Goal: Information Seeking & Learning: Find specific fact

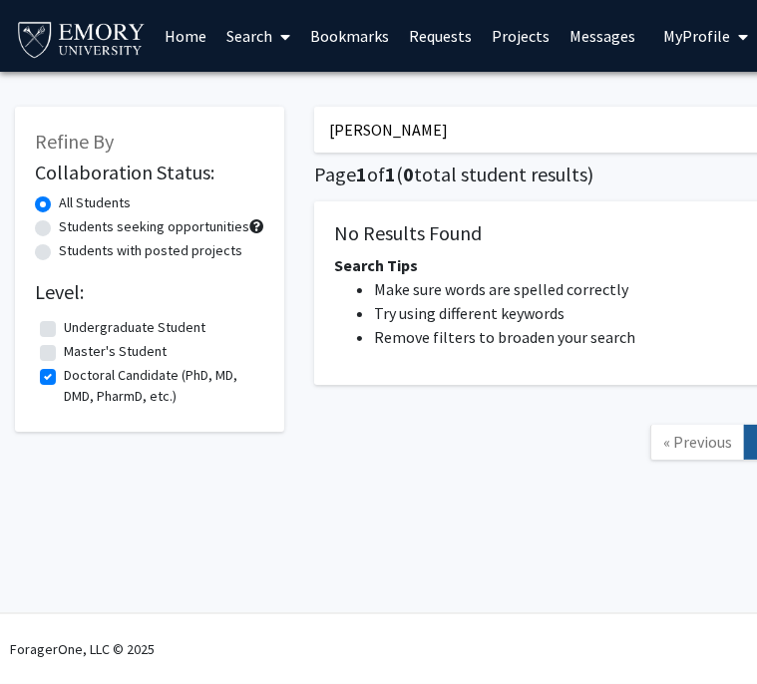
click at [367, 135] on input "Sarah Shapley" at bounding box center [705, 130] width 783 height 46
paste input "Zabdi Herrera Mata"
type input "Zabdi Herrera Mata"
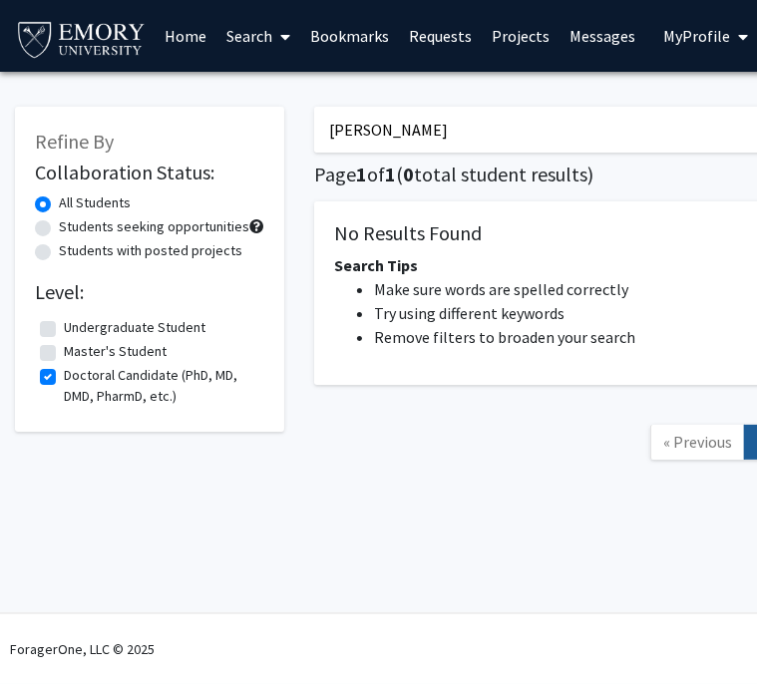
checkbox input "false"
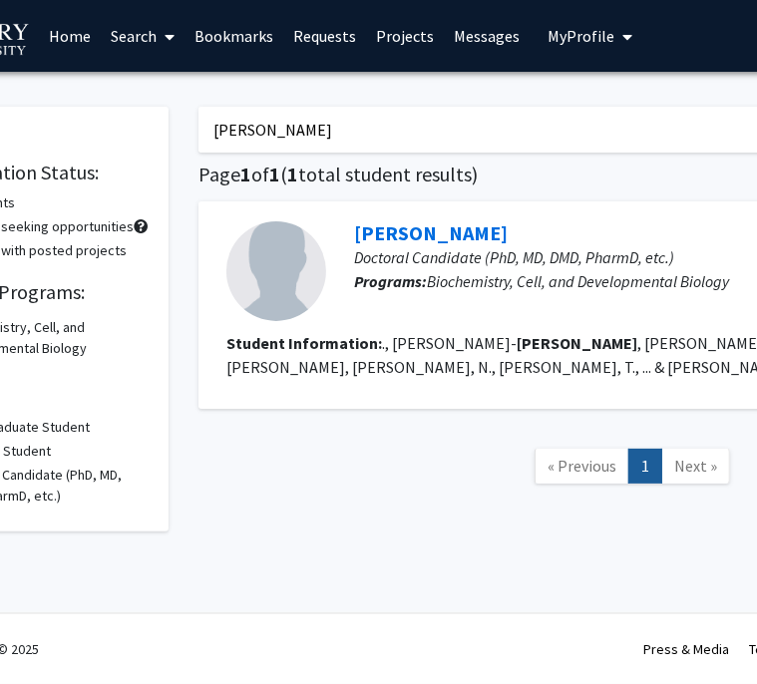
scroll to position [0, 116]
click at [431, 228] on link "Tyshawn Ferrell" at bounding box center [431, 232] width 154 height 25
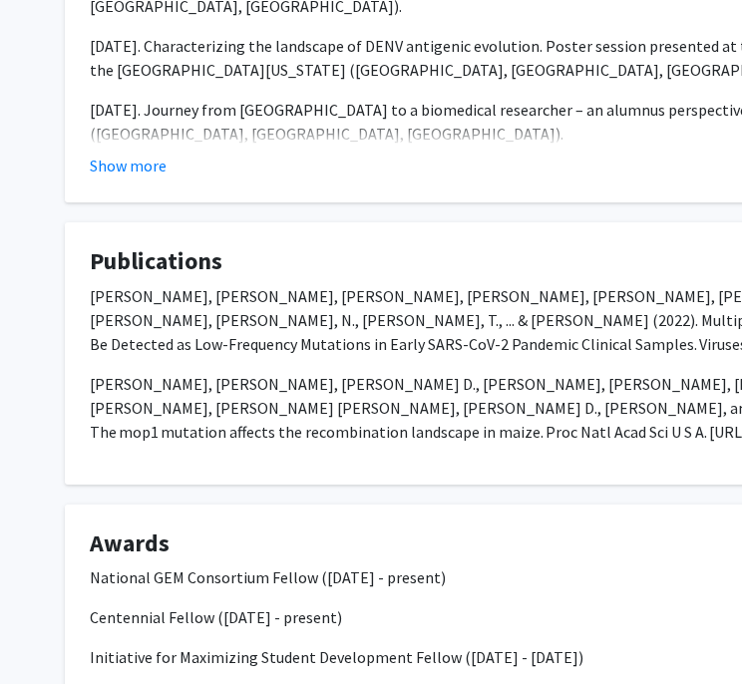
scroll to position [630, 0]
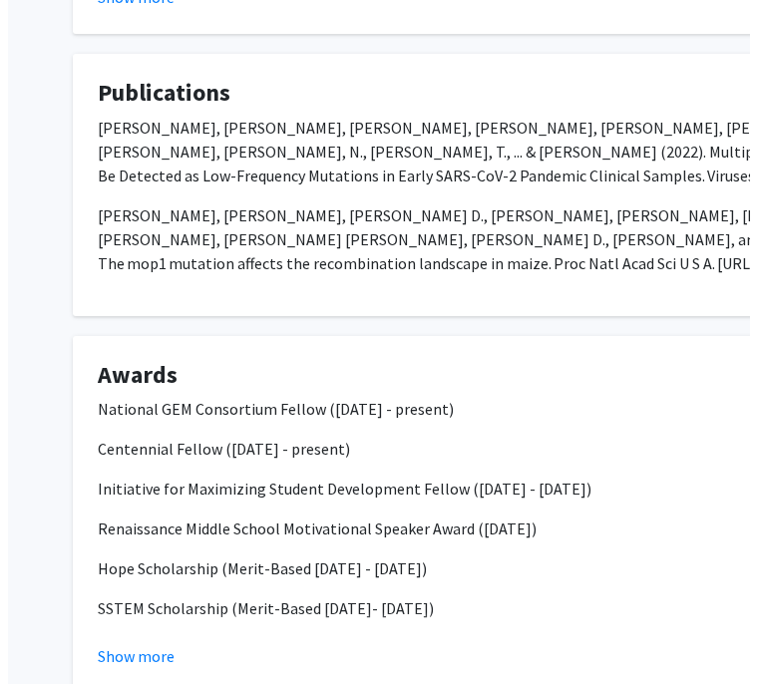
scroll to position [0, 116]
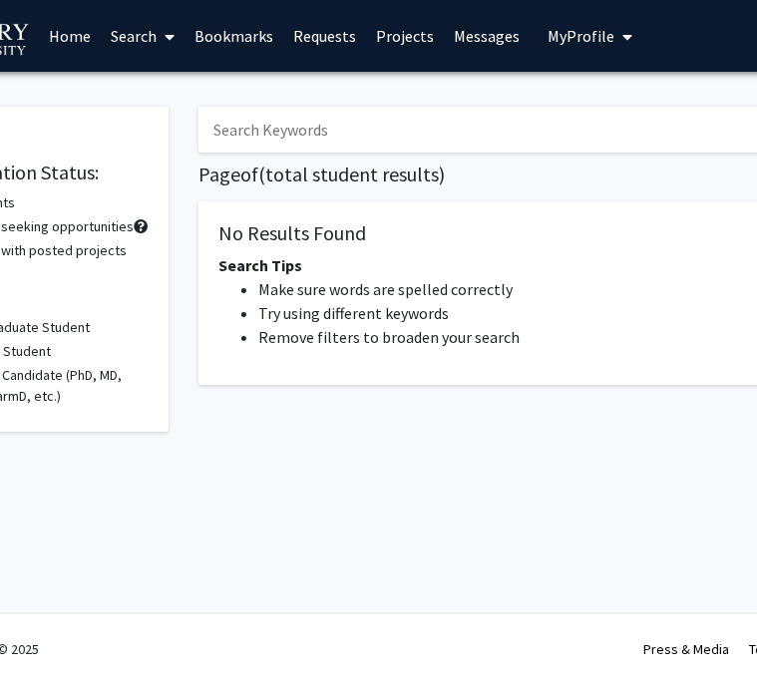
click at [255, 143] on input "Search Keywords" at bounding box center [589, 130] width 783 height 46
paste input "Zabdi Herrera Mata"
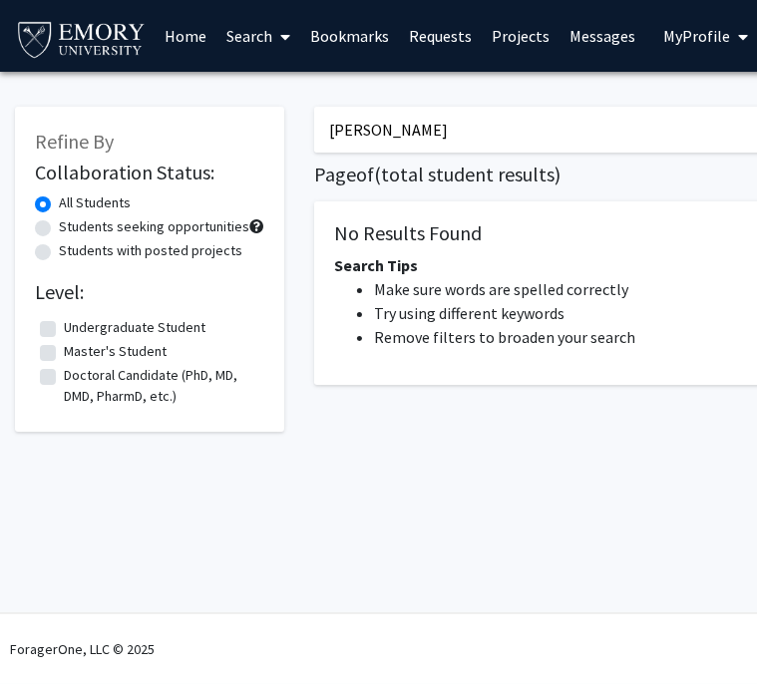
drag, startPoint x: 480, startPoint y: 137, endPoint x: 287, endPoint y: 109, distance: 194.4
click at [287, 109] on div "Refine By Collaboration Status: All Students Students seeking opportunities Stu…" at bounding box center [598, 276] width 1196 height 379
type input ","
type input "mata"
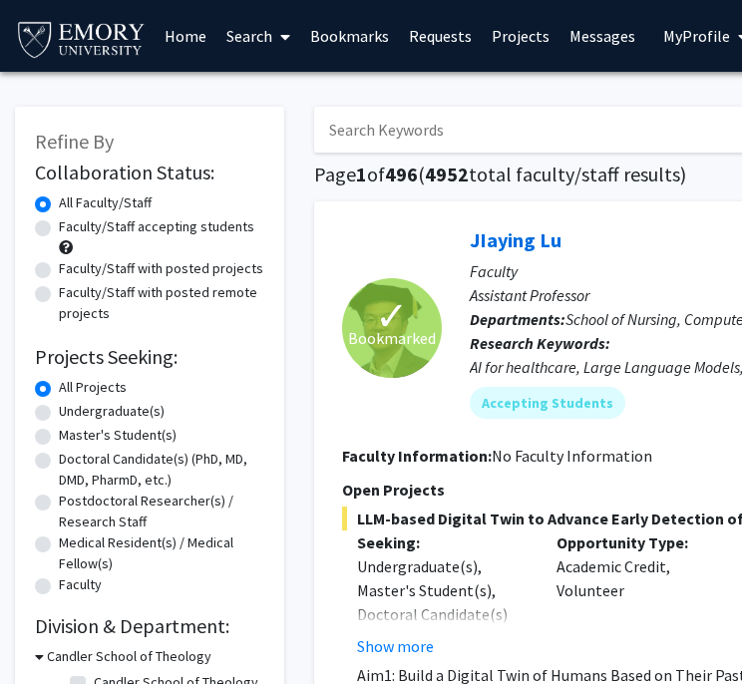
click at [342, 139] on input "Search Keywords" at bounding box center [705, 130] width 783 height 46
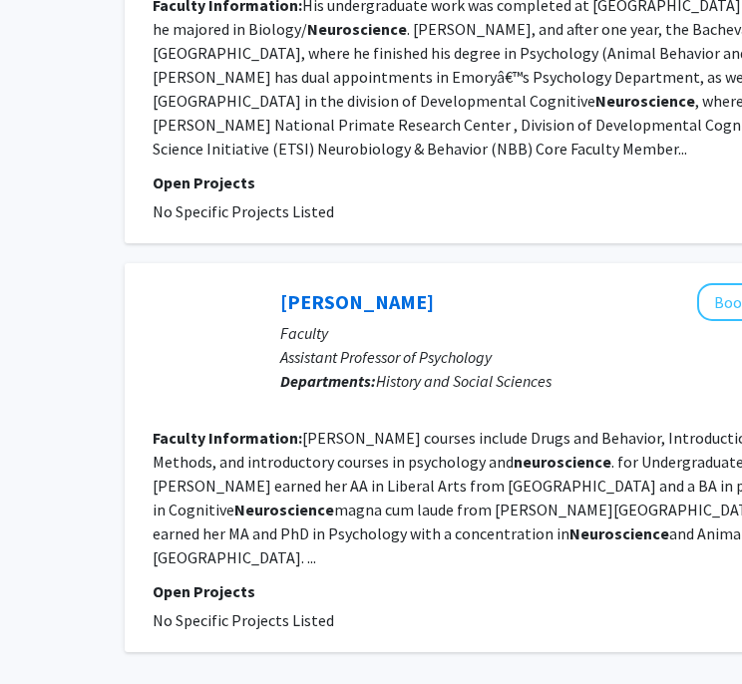
scroll to position [3613, 189]
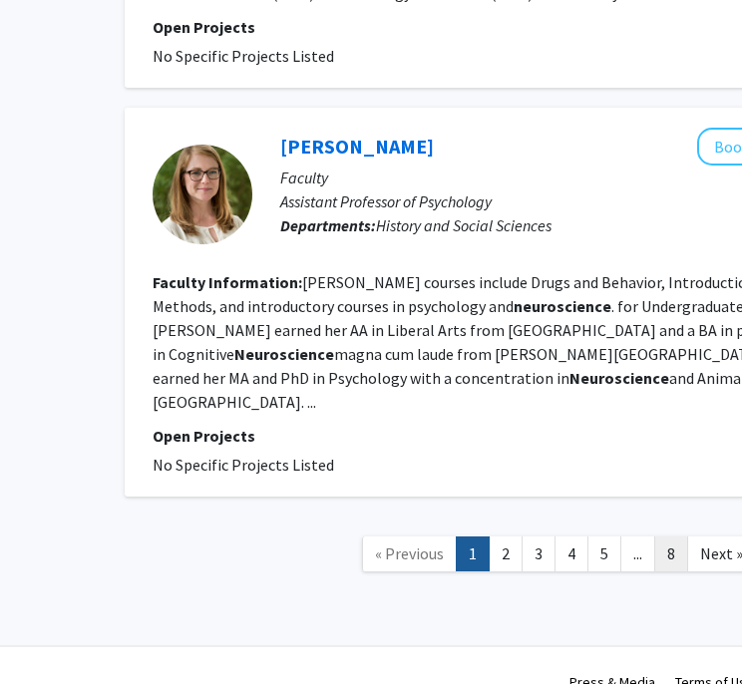
click at [664, 536] on link "8" at bounding box center [671, 553] width 34 height 35
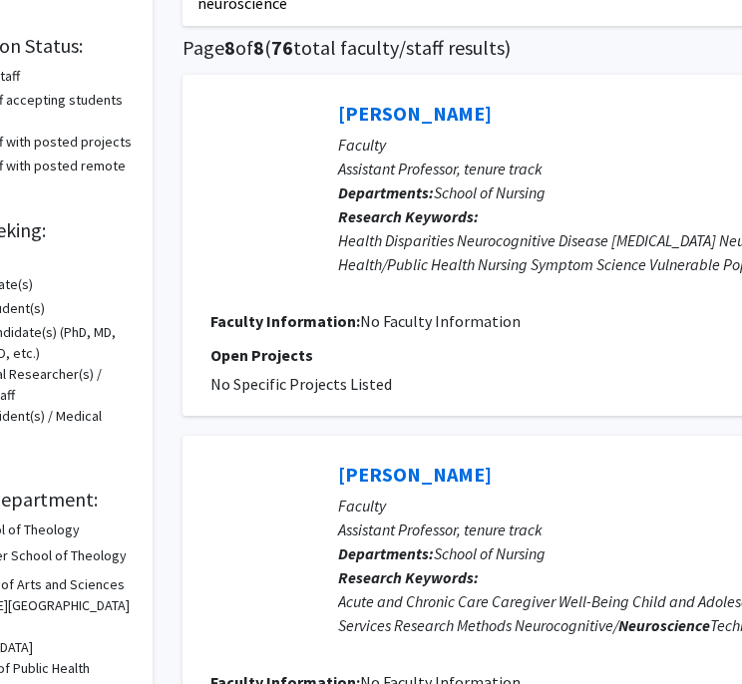
scroll to position [0, 132]
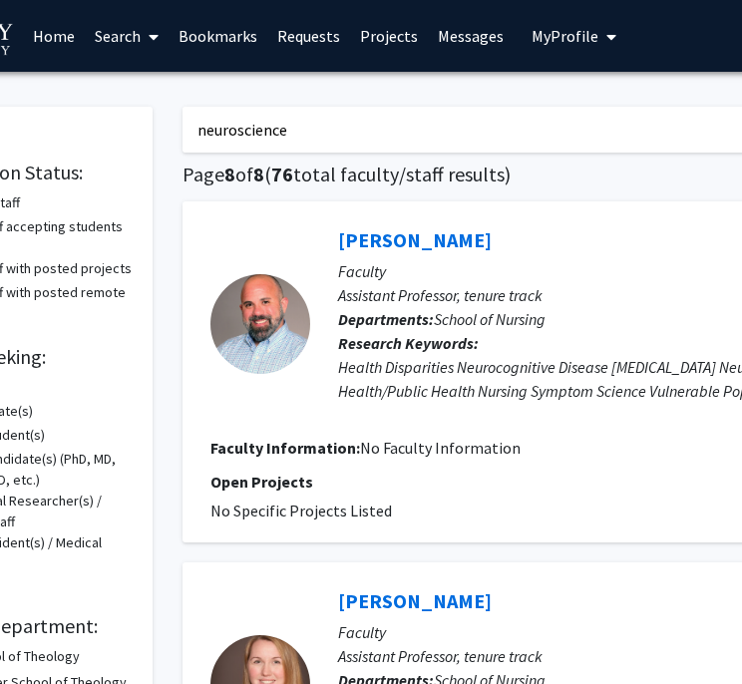
drag, startPoint x: 482, startPoint y: 128, endPoint x: 400, endPoint y: 125, distance: 81.8
click at [400, 125] on input "neuroscience" at bounding box center [573, 130] width 783 height 46
type input "n"
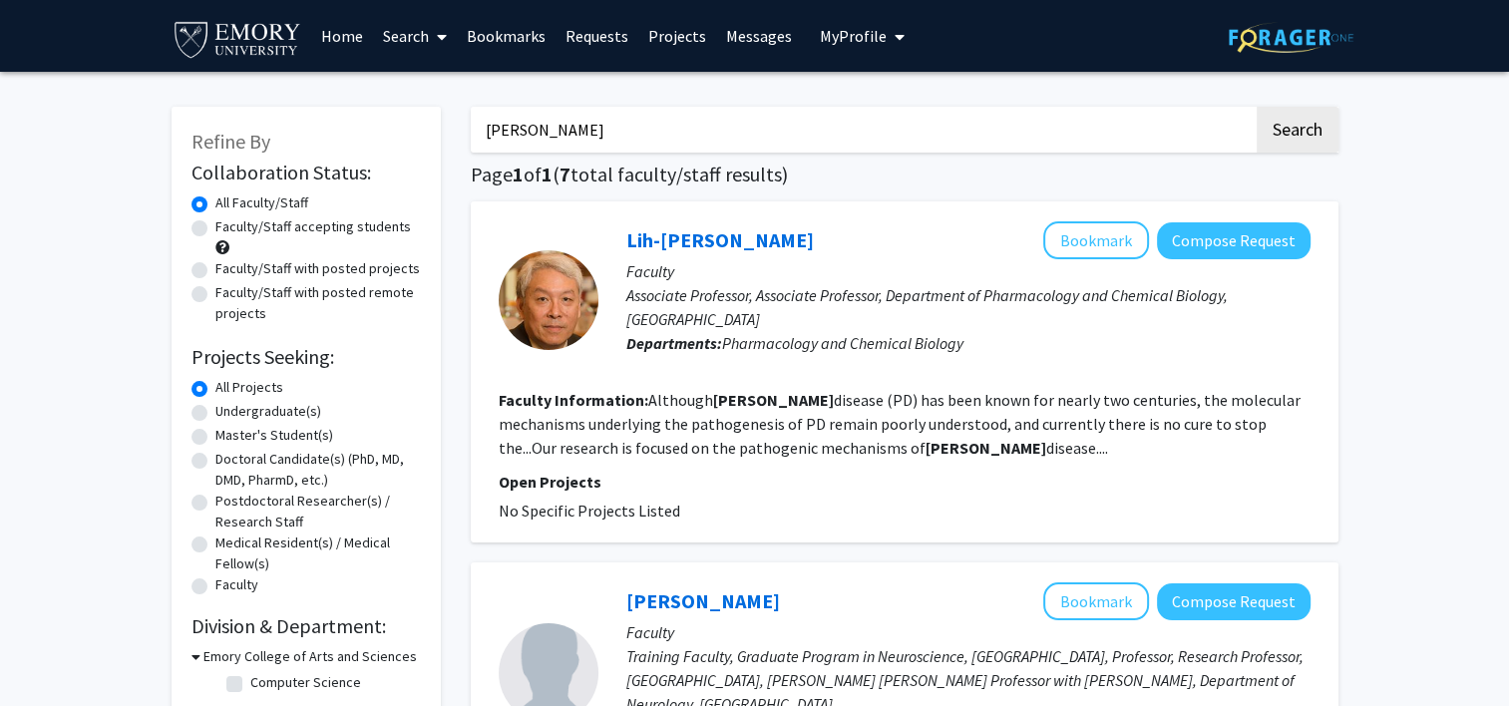
drag, startPoint x: 598, startPoint y: 140, endPoint x: 257, endPoint y: 106, distance: 342.7
paste input "[PERSON_NAME]"
type input "[PERSON_NAME]"
click at [741, 107] on button "Search" at bounding box center [1297, 130] width 82 height 46
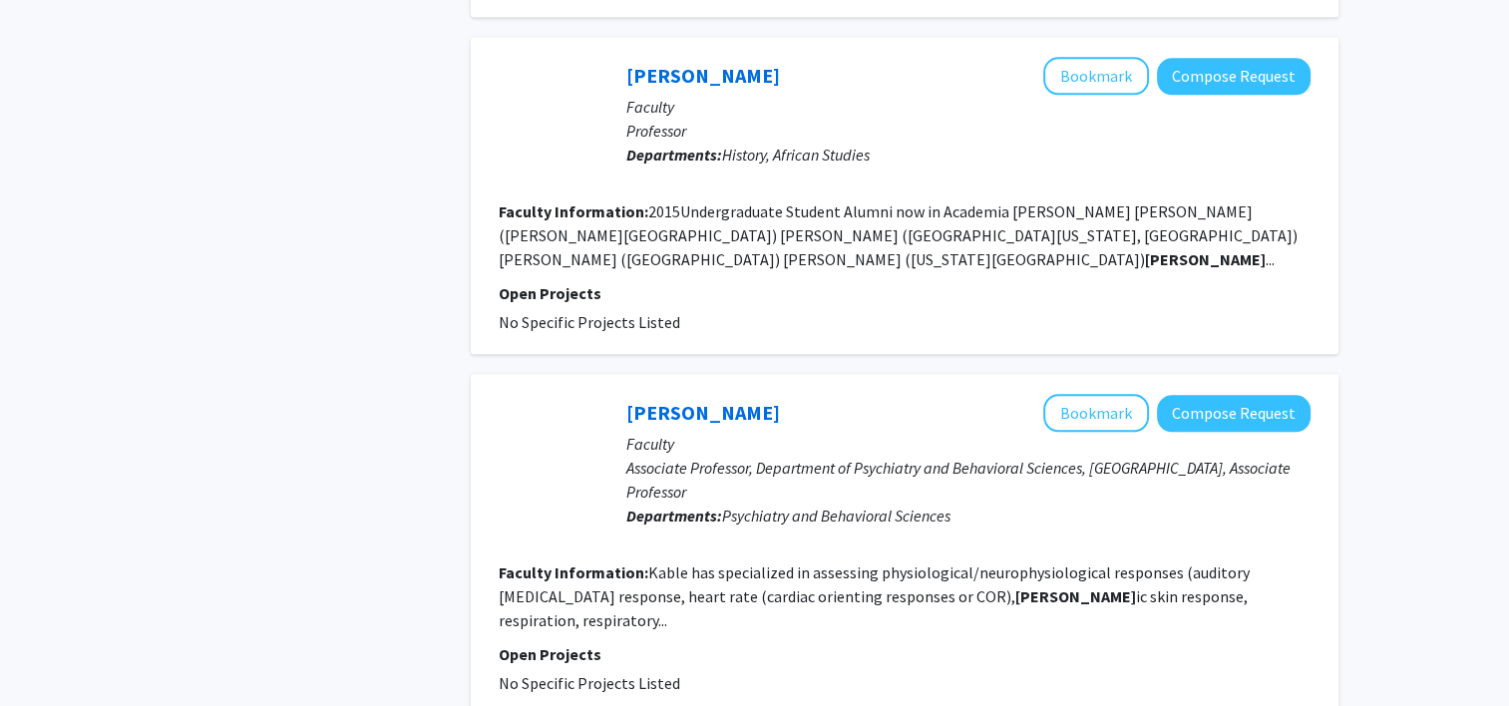
scroll to position [2122, 0]
